Goal: Task Accomplishment & Management: Manage account settings

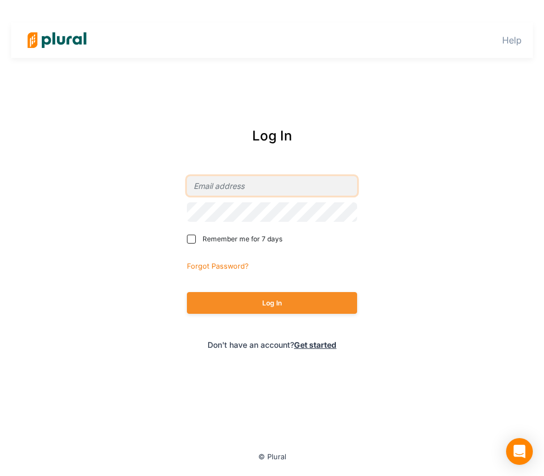
click at [314, 189] on input "email" at bounding box center [272, 186] width 170 height 20
type input "[EMAIL_ADDRESS][PERSON_NAME][PERSON_NAME][DOMAIN_NAME]"
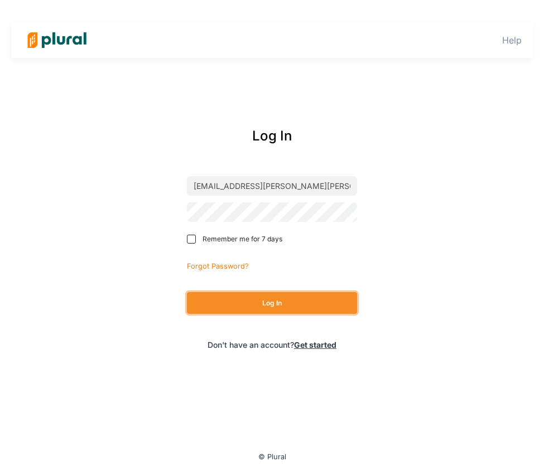
click at [306, 301] on button "Log In" at bounding box center [272, 303] width 170 height 22
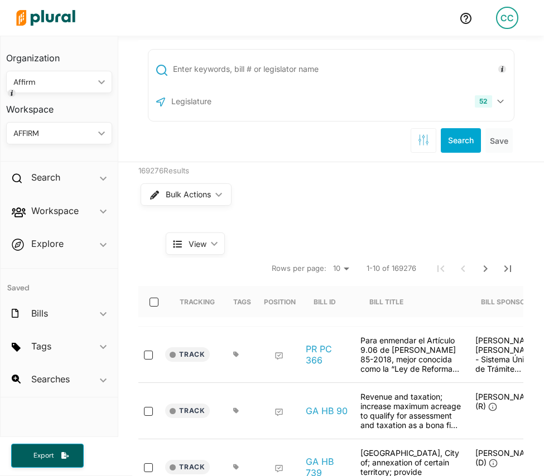
click at [202, 106] on input "text" at bounding box center [229, 101] width 119 height 21
click at [487, 100] on div "52" at bounding box center [483, 101] width 17 height 12
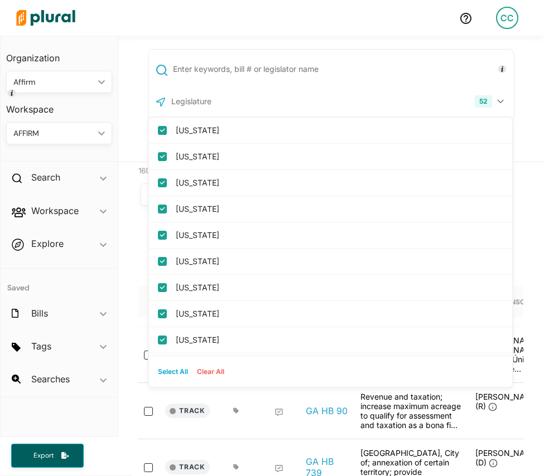
click at [212, 372] on button "Clear All" at bounding box center [210, 372] width 36 height 17
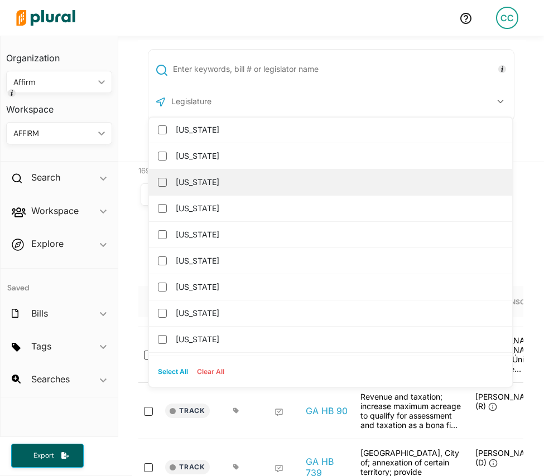
click at [219, 193] on div "[US_STATE]" at bounding box center [330, 183] width 363 height 26
click at [162, 182] on input "[US_STATE]" at bounding box center [162, 182] width 9 height 9
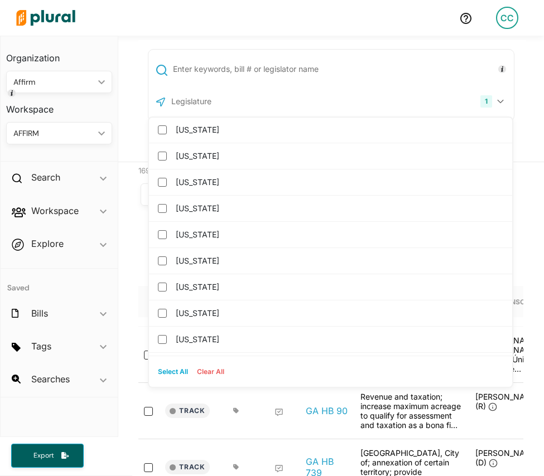
scroll to position [0, 0]
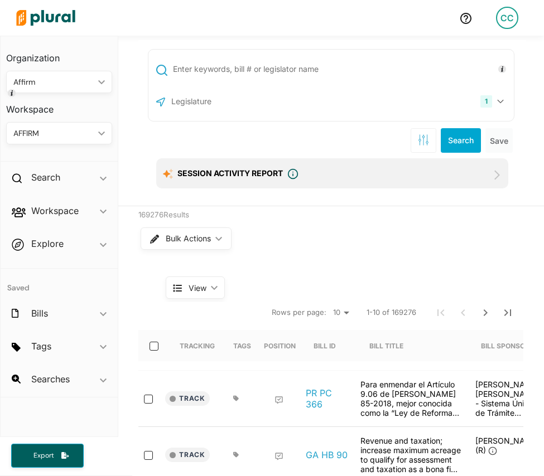
click at [235, 60] on input "text" at bounding box center [341, 69] width 339 height 21
type input "SB 269"
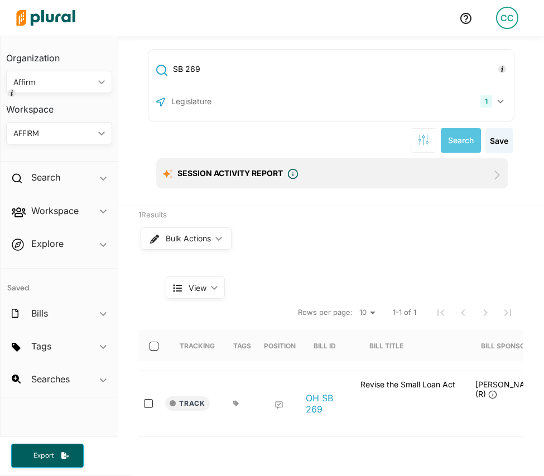
scroll to position [192, 0]
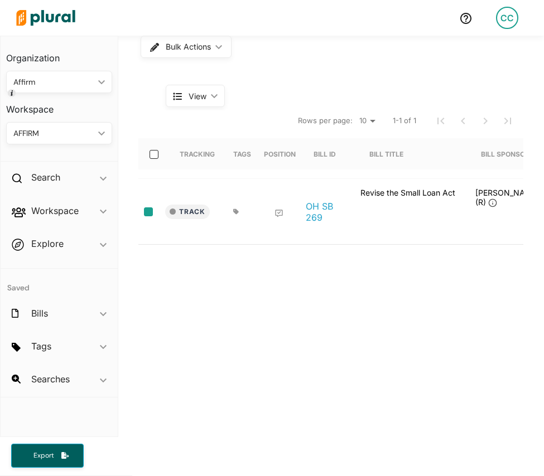
click at [149, 207] on input "select-row-state-oh-136-sb269" at bounding box center [148, 211] width 9 height 9
checkbox input "true"
click at [191, 207] on button "Track" at bounding box center [187, 212] width 45 height 14
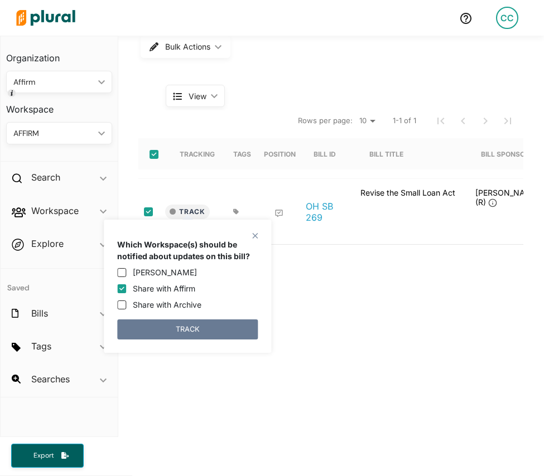
click at [199, 327] on button "TRACK" at bounding box center [187, 330] width 141 height 20
checkbox input "false"
